Goal: Transaction & Acquisition: Purchase product/service

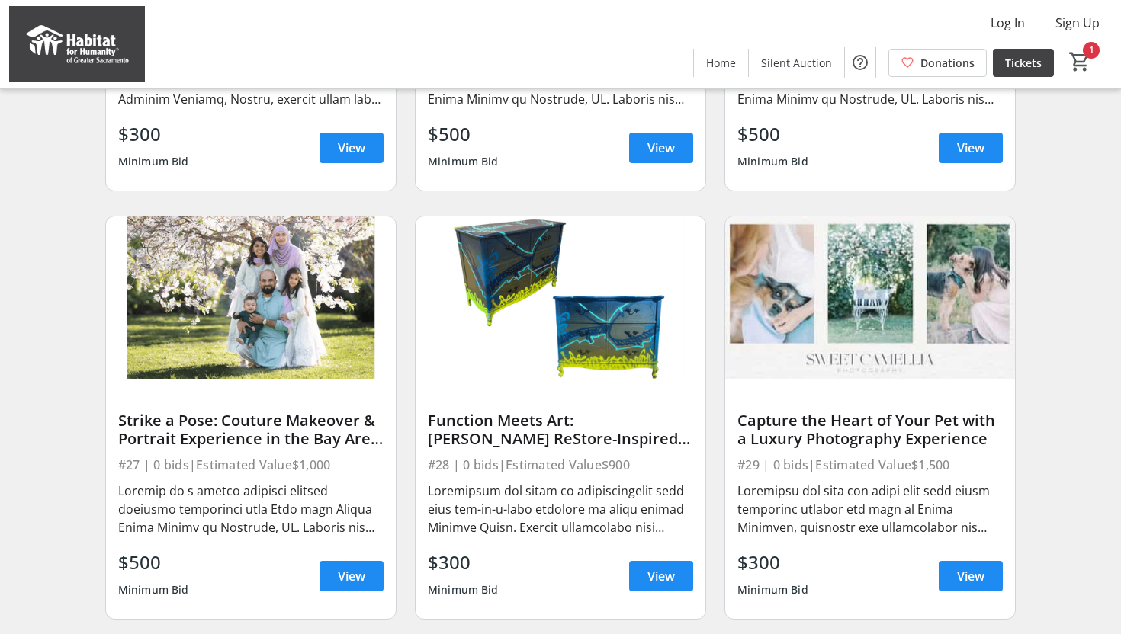
scroll to position [1717, 0]
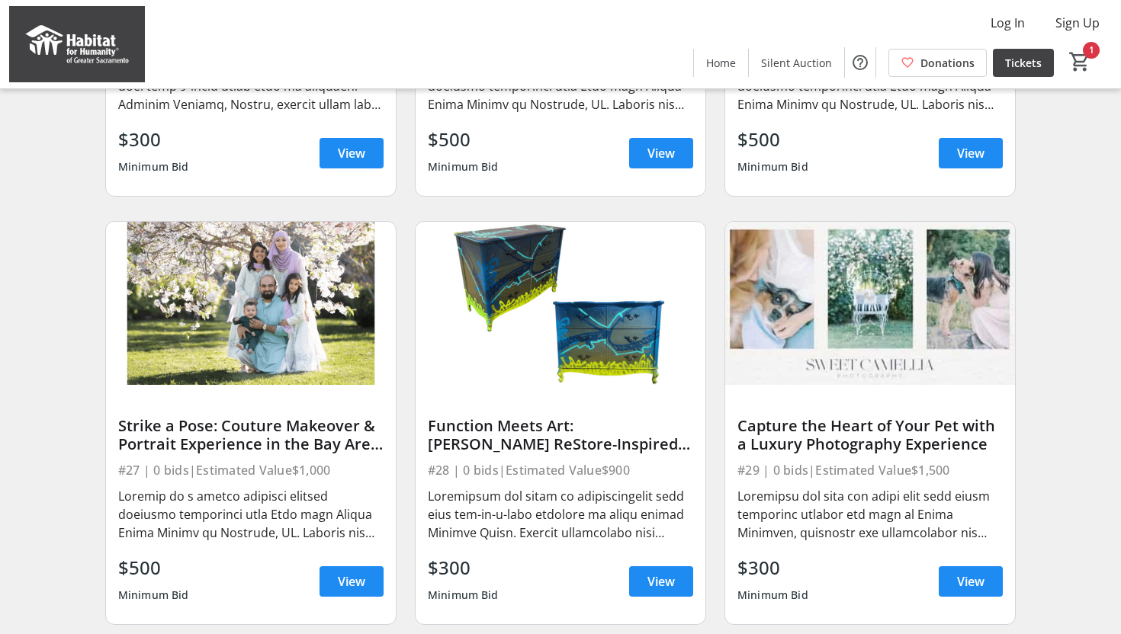
click at [551, 285] on img at bounding box center [561, 303] width 290 height 163
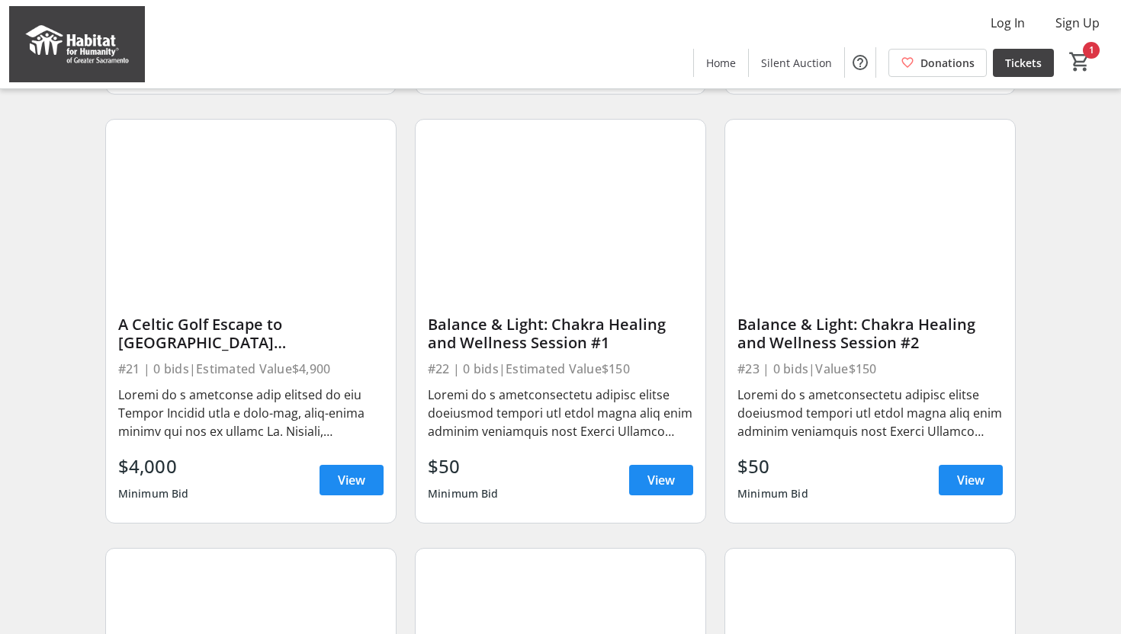
scroll to position [949, 0]
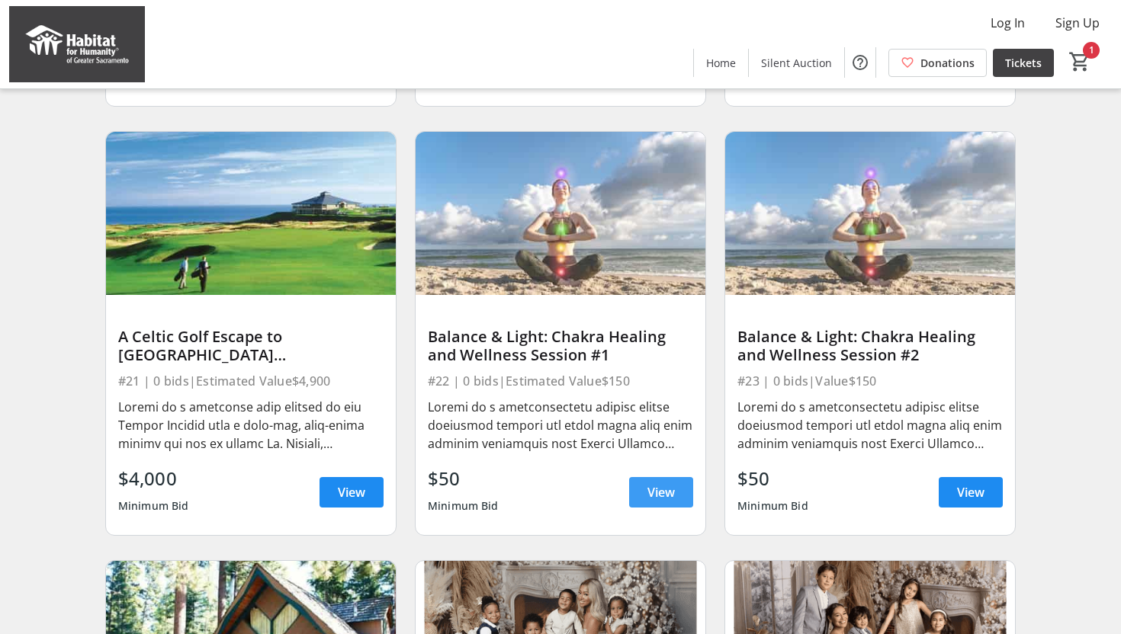
click at [641, 487] on span at bounding box center [661, 492] width 64 height 37
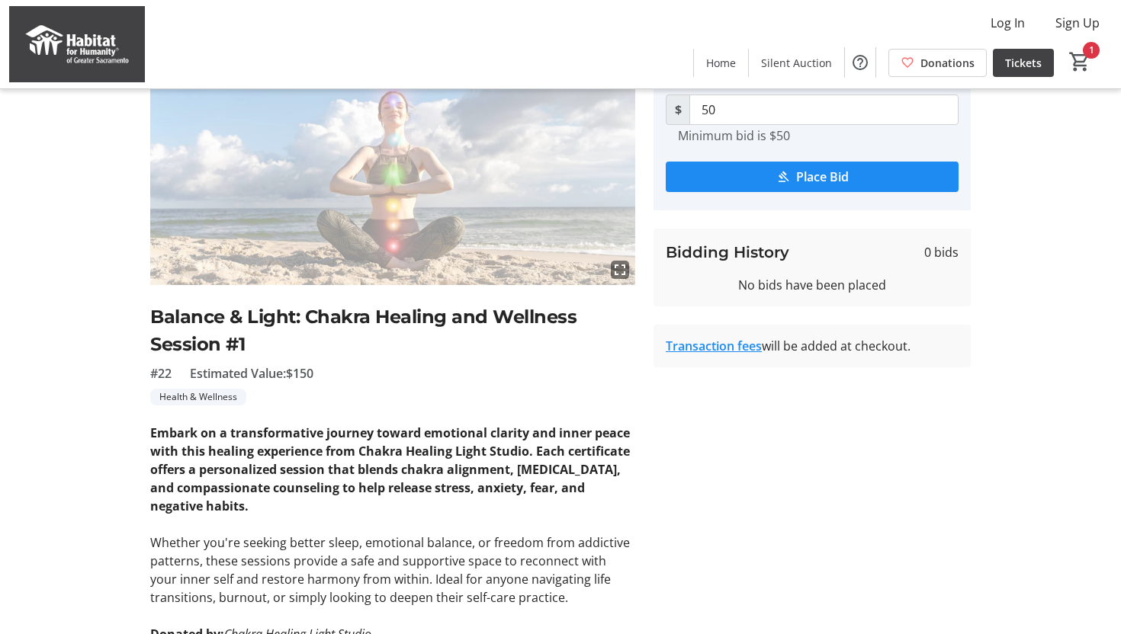
scroll to position [327, 0]
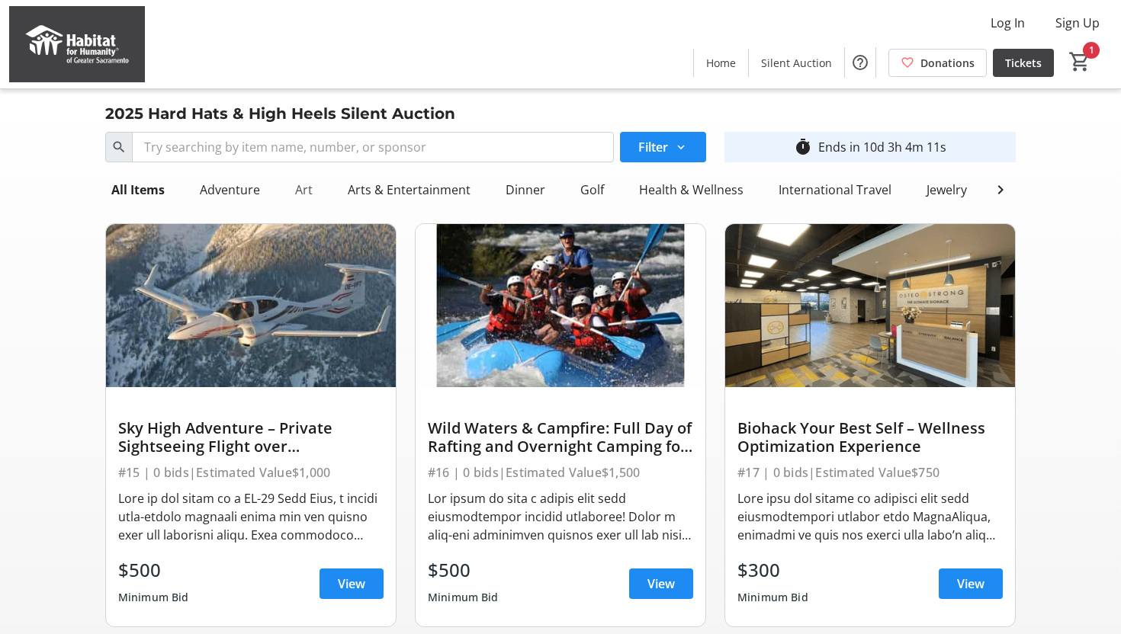
click at [310, 189] on div "Art" at bounding box center [304, 190] width 30 height 31
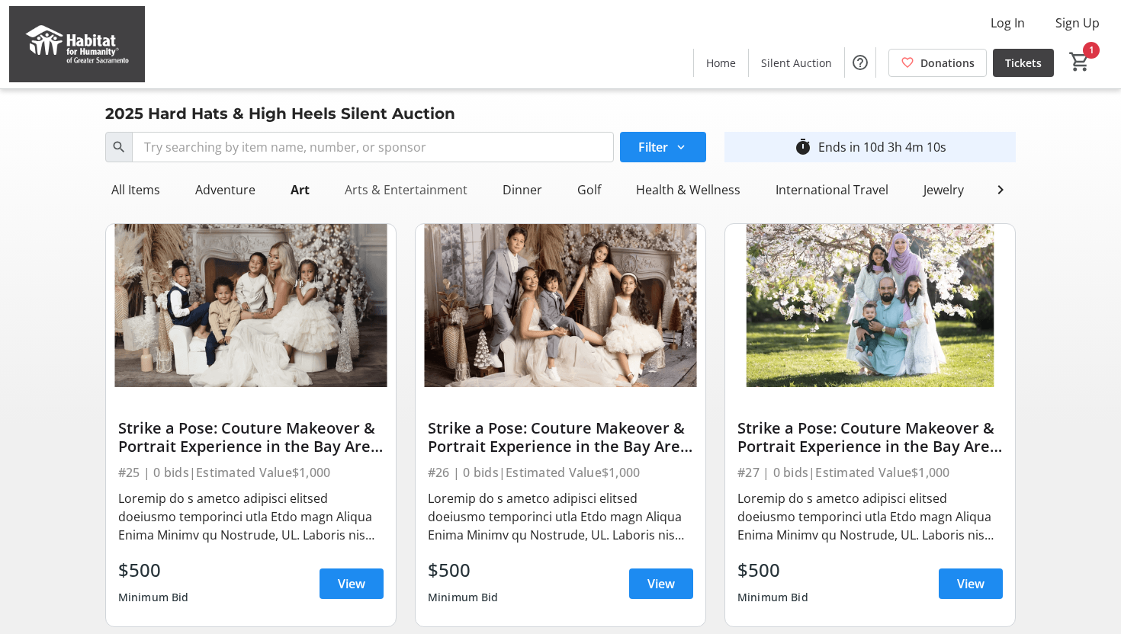
click at [372, 196] on div "Arts & Entertainment" at bounding box center [406, 190] width 135 height 31
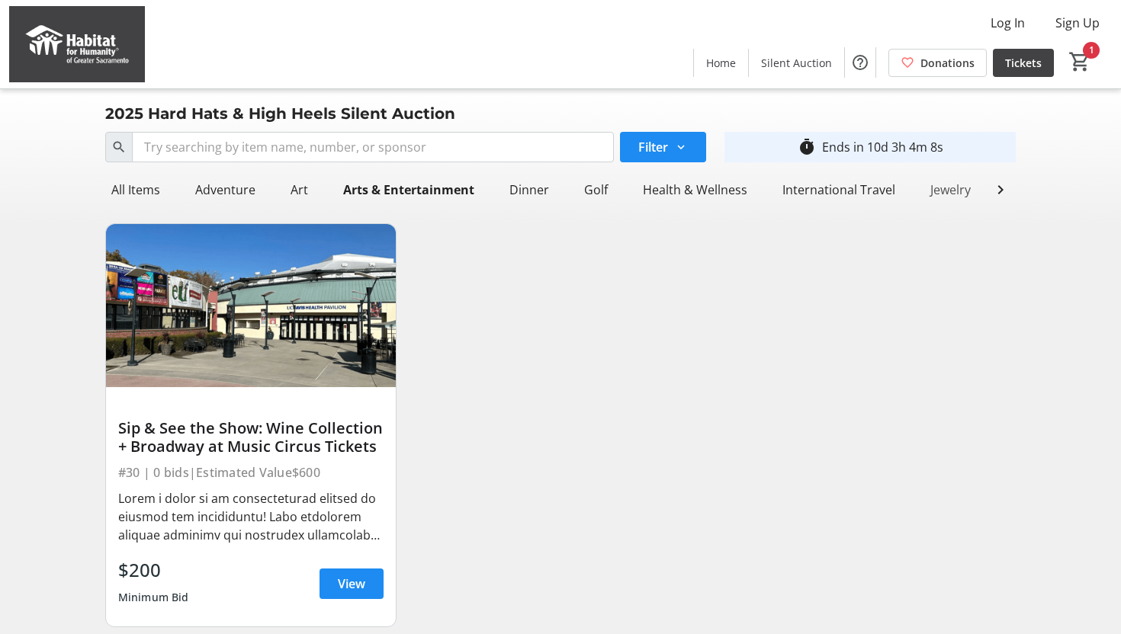
click at [925, 191] on div "Jewelry" at bounding box center [950, 190] width 53 height 31
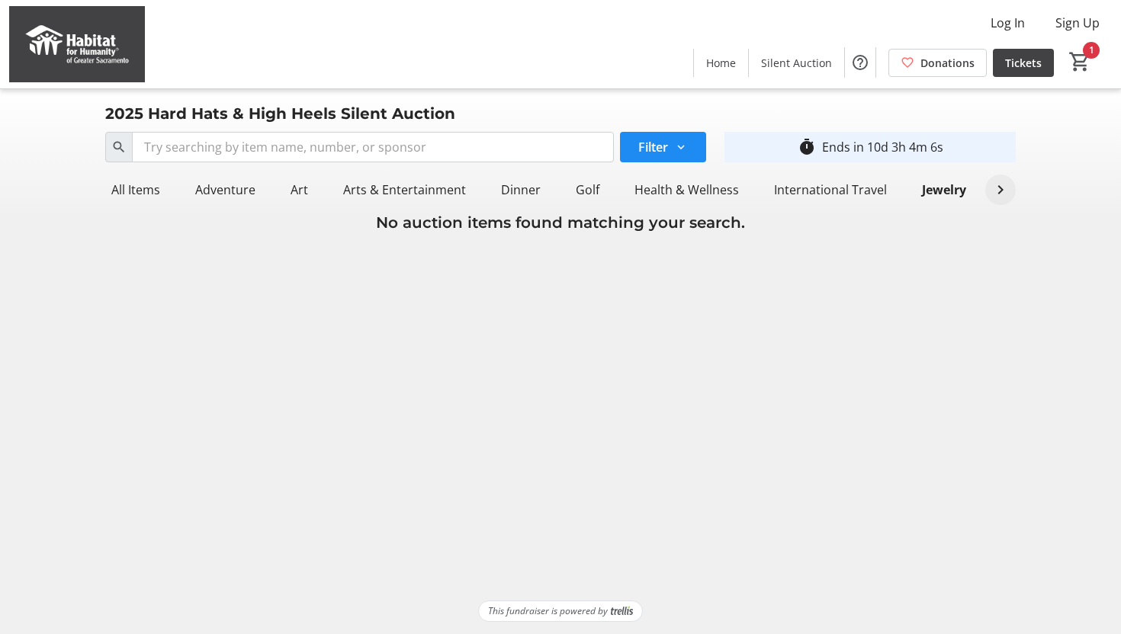
click at [994, 193] on mat-icon at bounding box center [1000, 190] width 18 height 18
click at [1049, 160] on div "Search Filter timer_outline Ends in 10d 3h 4m 6s All Items Adventure Art Arts &…" at bounding box center [560, 180] width 1115 height 108
click at [458, 17] on div "Log In Sign Up Home Silent Auction Donations Tickets 1" at bounding box center [560, 44] width 1121 height 88
